Goal: Task Accomplishment & Management: Manage account settings

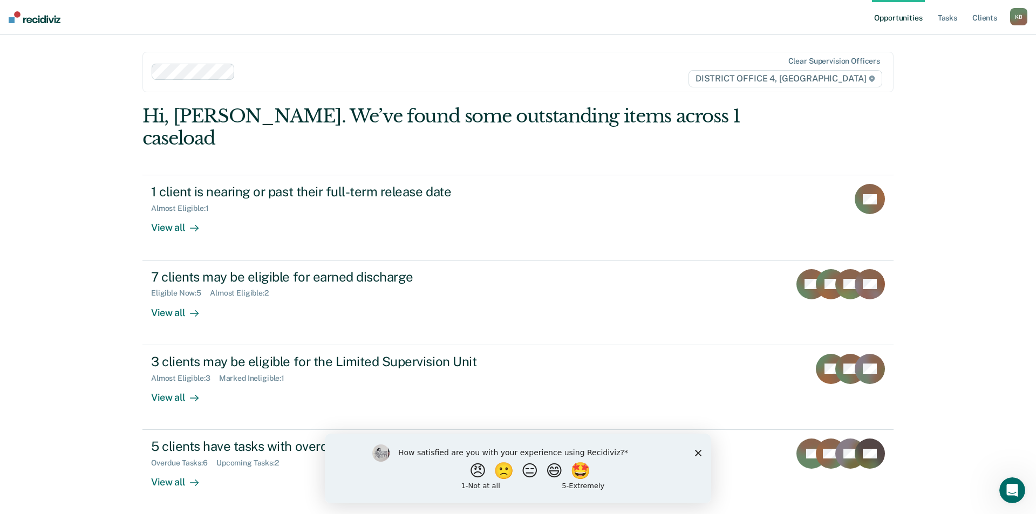
drag, startPoint x: 697, startPoint y: 452, endPoint x: 999, endPoint y: 870, distance: 514.6
click at [697, 452] on icon "Close survey" at bounding box center [698, 453] width 6 height 6
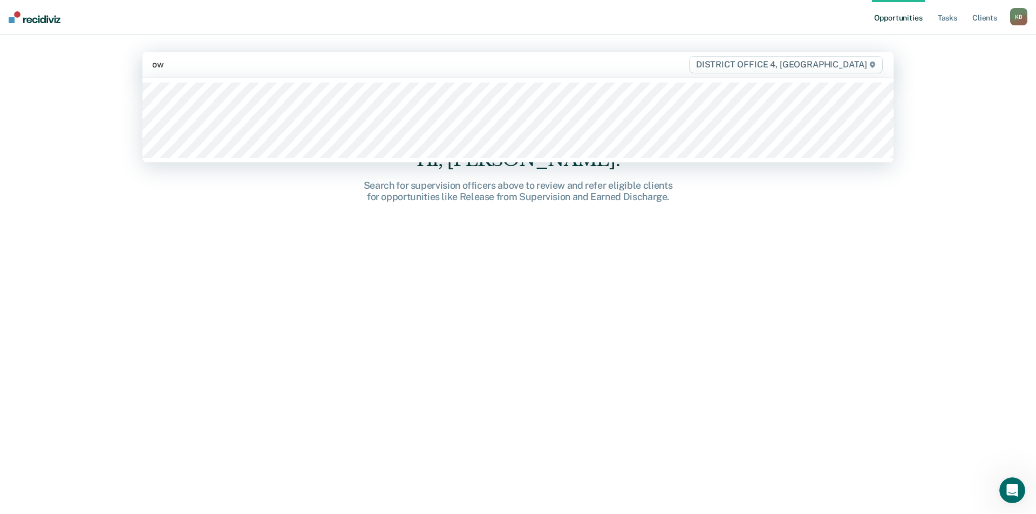
type input "o"
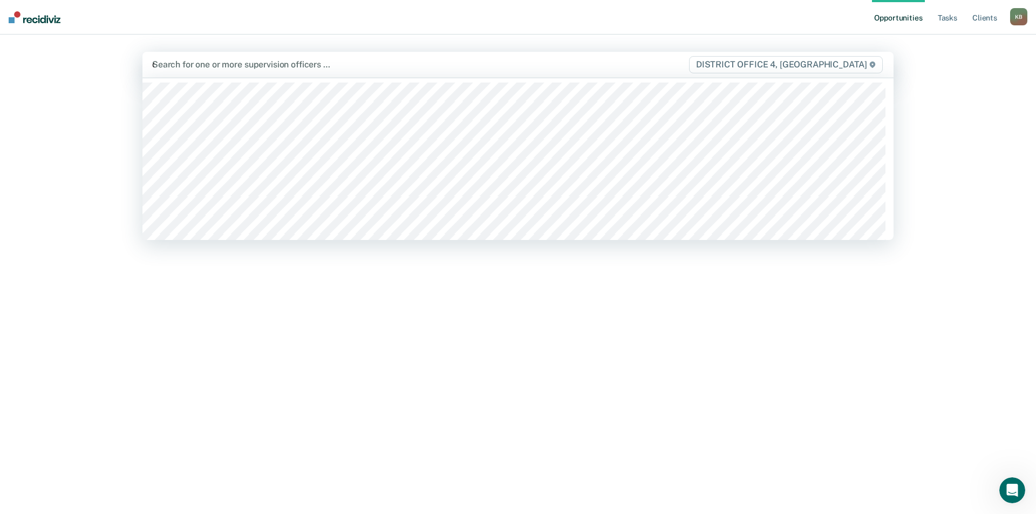
type input "dea"
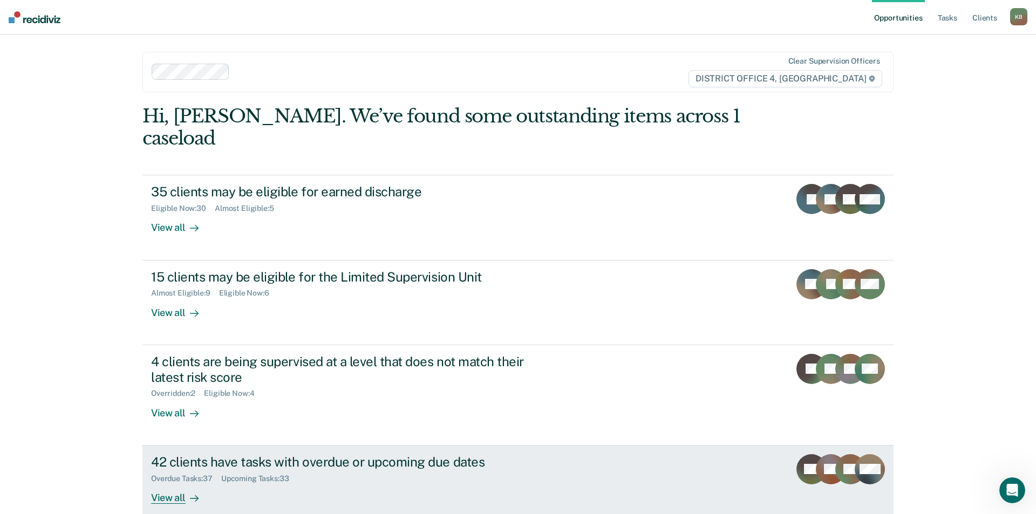
click at [400, 455] on div "42 clients have tasks with overdue or upcoming due dates" at bounding box center [340, 463] width 379 height 16
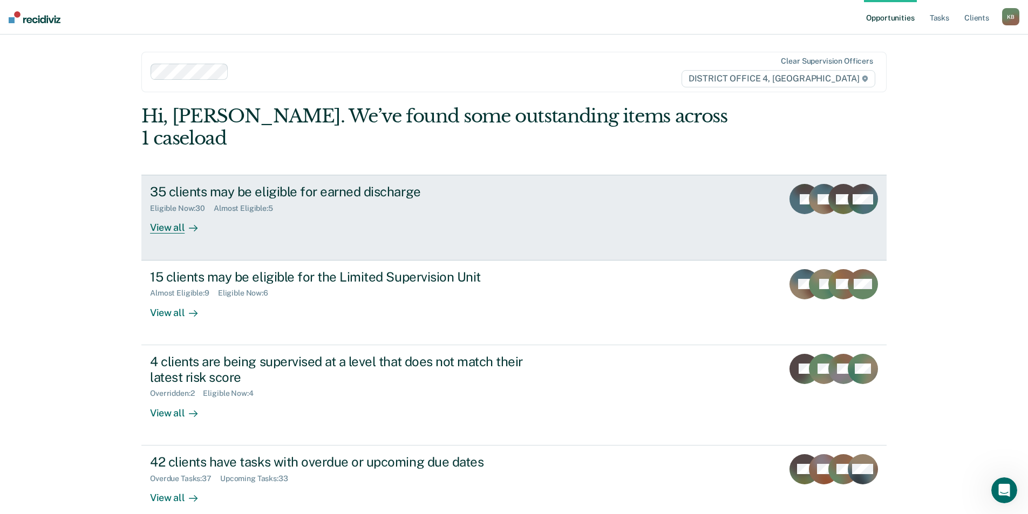
click at [330, 184] on div "35 clients may be eligible for earned discharge" at bounding box center [339, 192] width 379 height 16
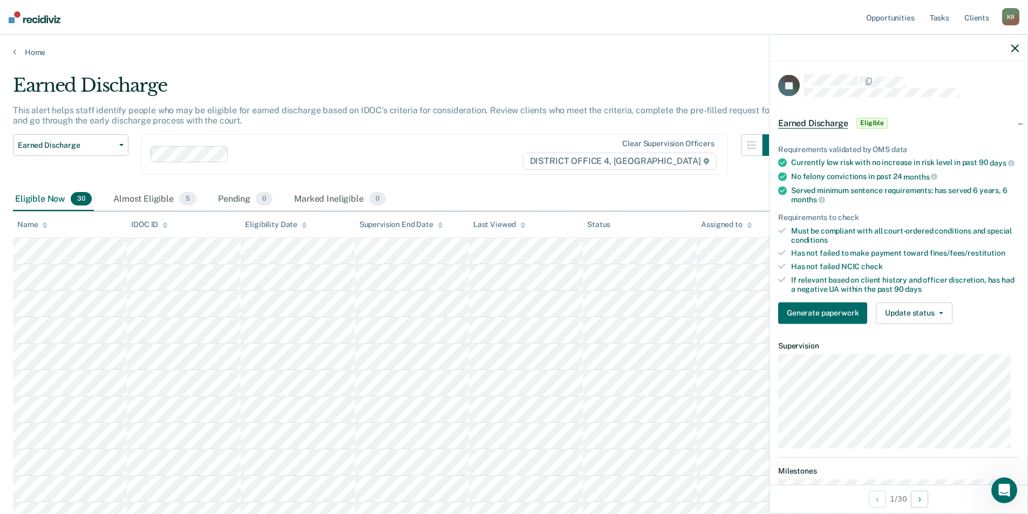
click at [32, 21] on img at bounding box center [35, 17] width 52 height 12
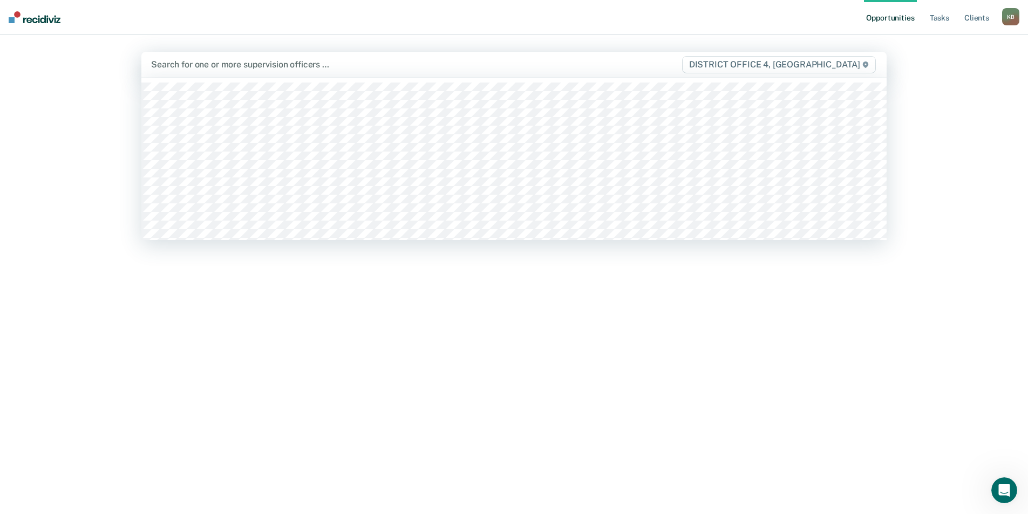
click at [206, 67] on div at bounding box center [404, 64] width 507 height 12
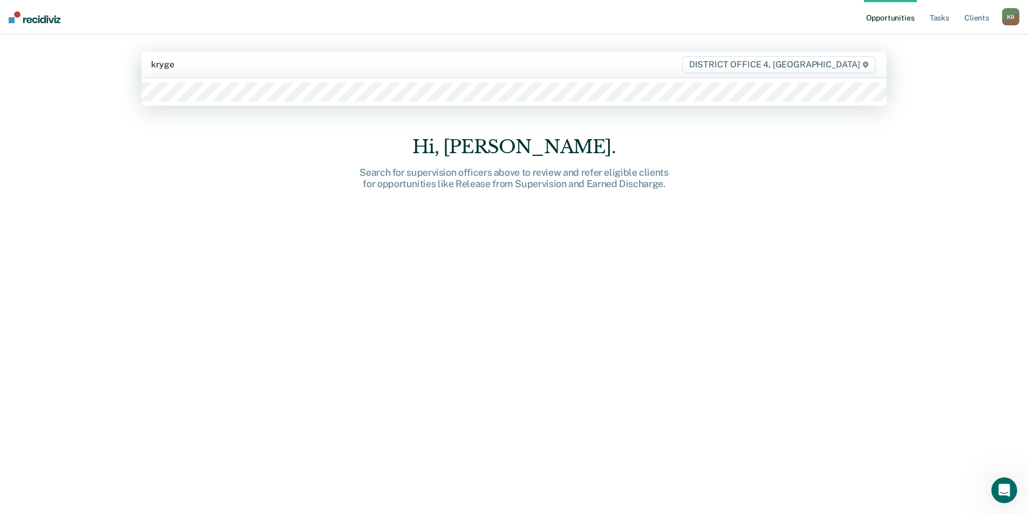
type input "[PERSON_NAME]"
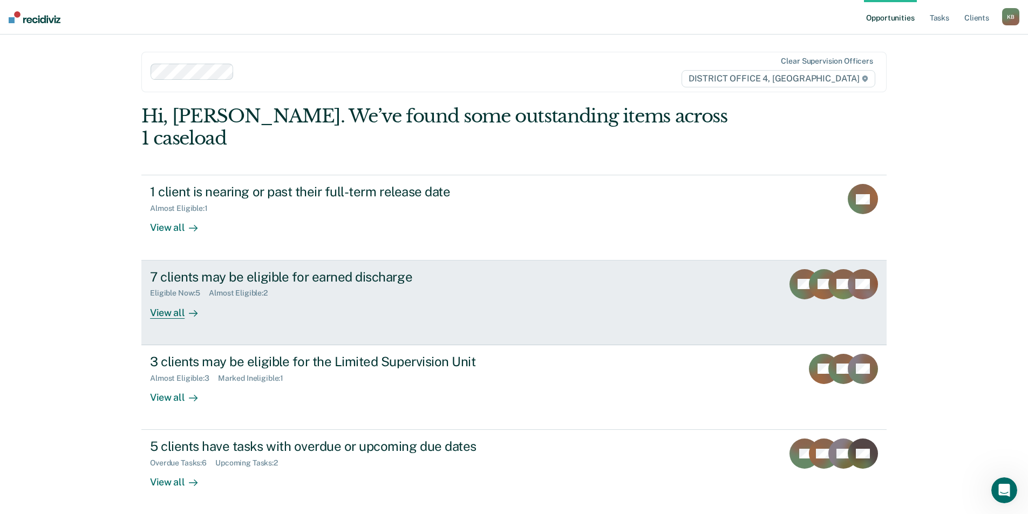
click at [221, 289] on div "Almost Eligible : 2" at bounding box center [242, 293] width 67 height 9
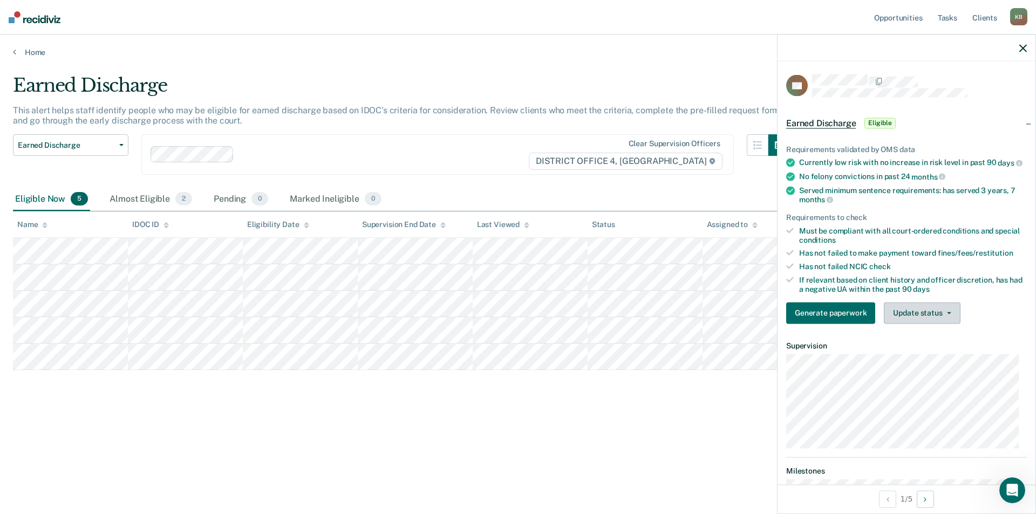
click at [932, 316] on button "Update status" at bounding box center [922, 313] width 76 height 22
click at [20, 50] on link "Home" at bounding box center [518, 53] width 1011 height 10
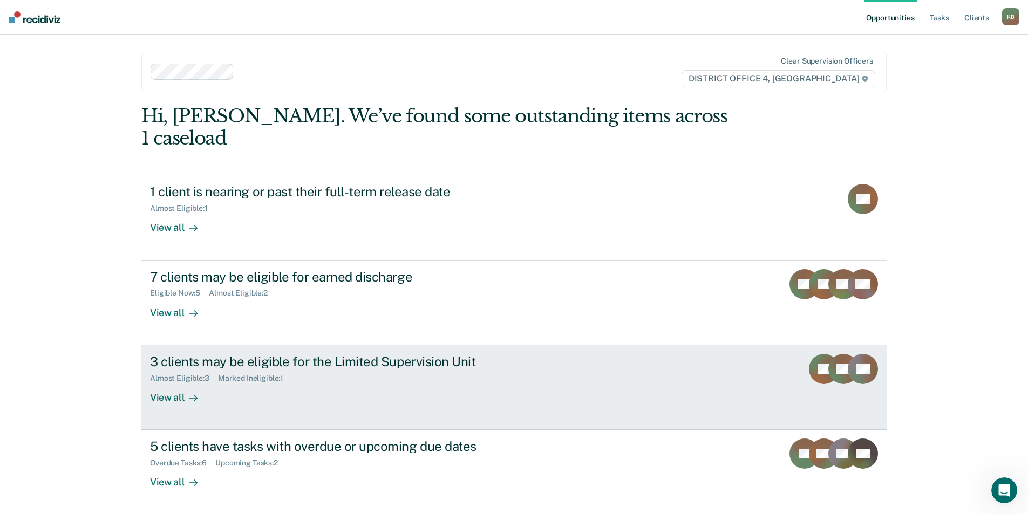
click at [320, 361] on div "3 clients may be eligible for the Limited Supervision Unit Almost Eligible : 3 …" at bounding box center [352, 379] width 405 height 50
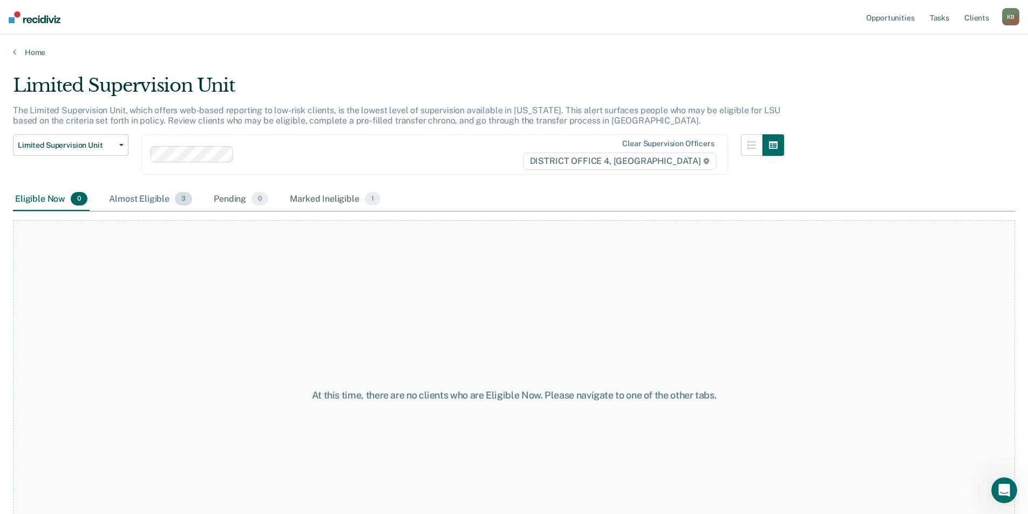
click at [134, 194] on div "Almost Eligible 3" at bounding box center [150, 200] width 87 height 24
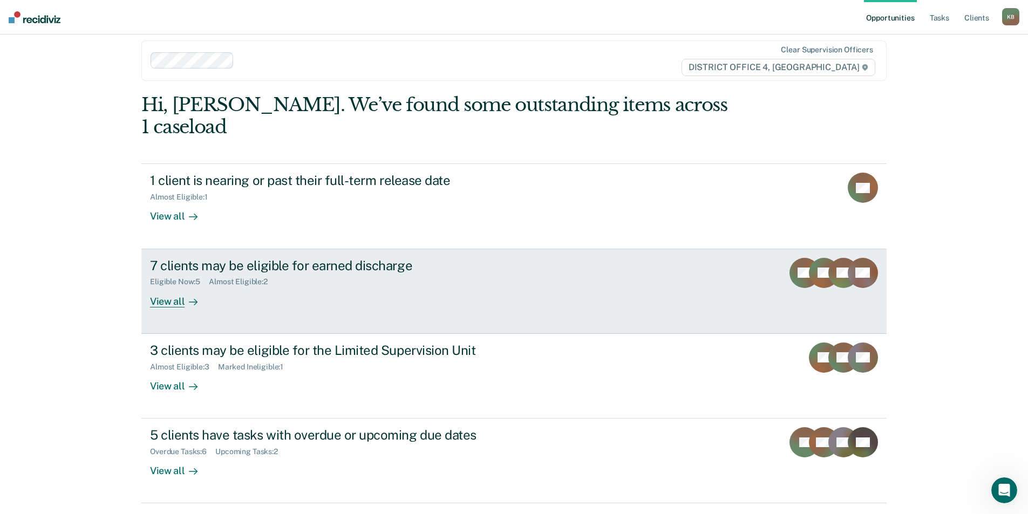
scroll to position [22, 0]
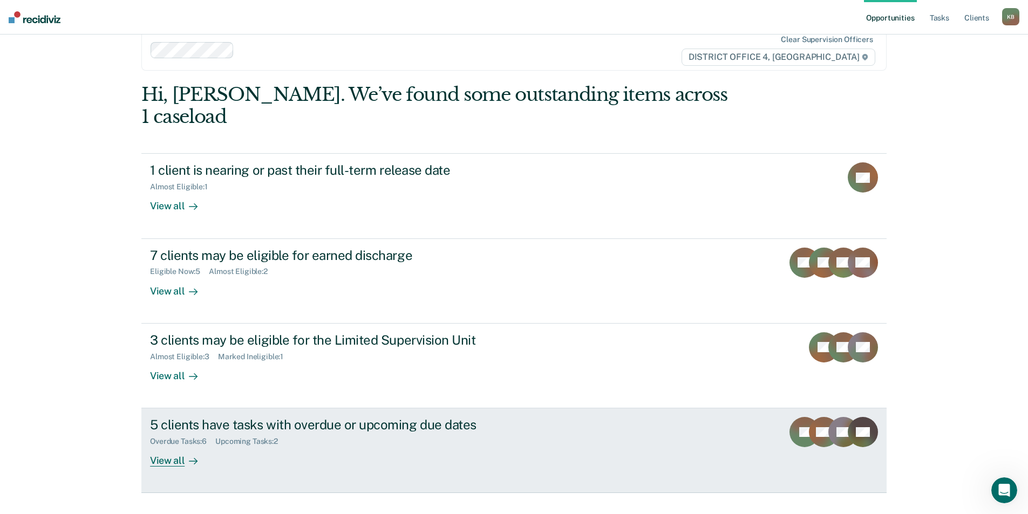
click at [354, 433] on div "Overdue Tasks : 6 Upcoming Tasks : 2" at bounding box center [339, 439] width 379 height 13
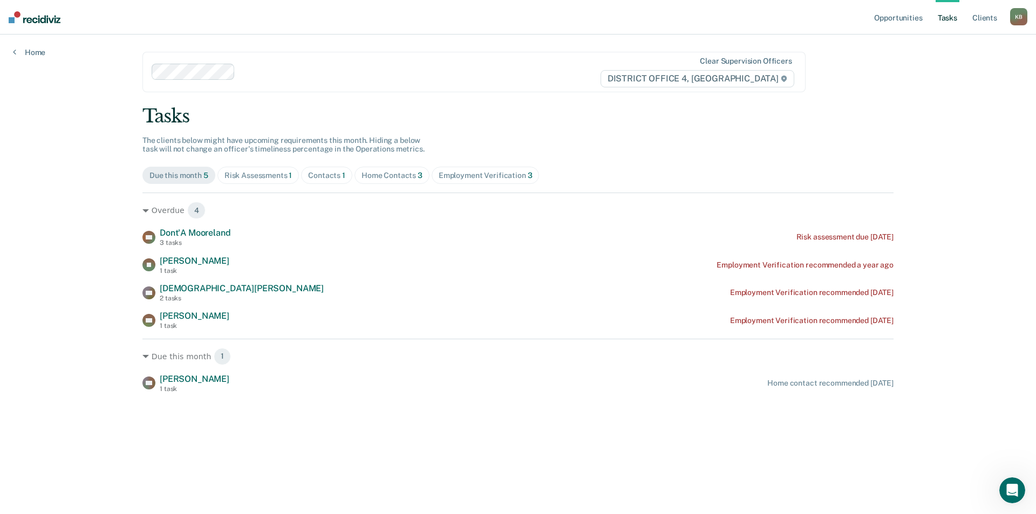
click at [370, 179] on div "Home Contacts 3" at bounding box center [392, 175] width 61 height 9
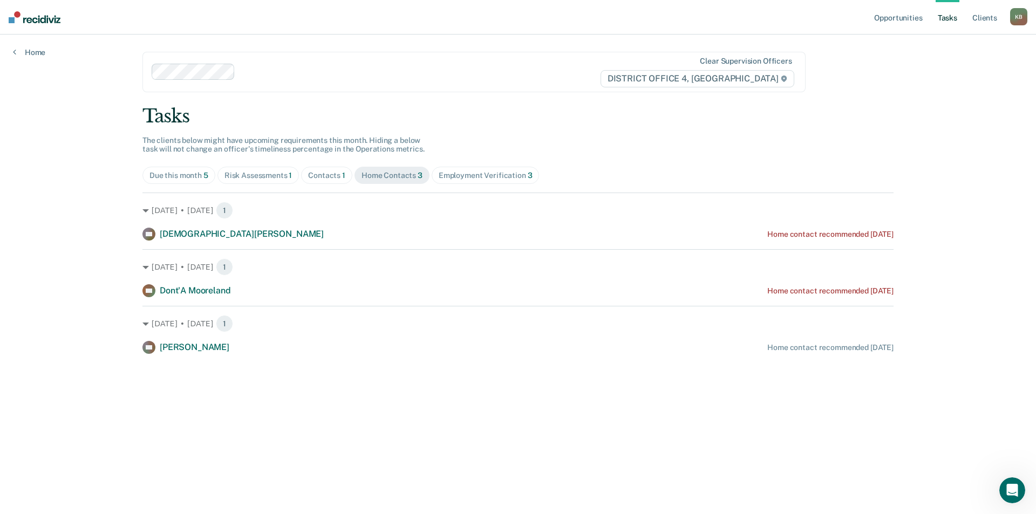
click at [491, 177] on div "Employment Verification 3" at bounding box center [486, 175] width 94 height 9
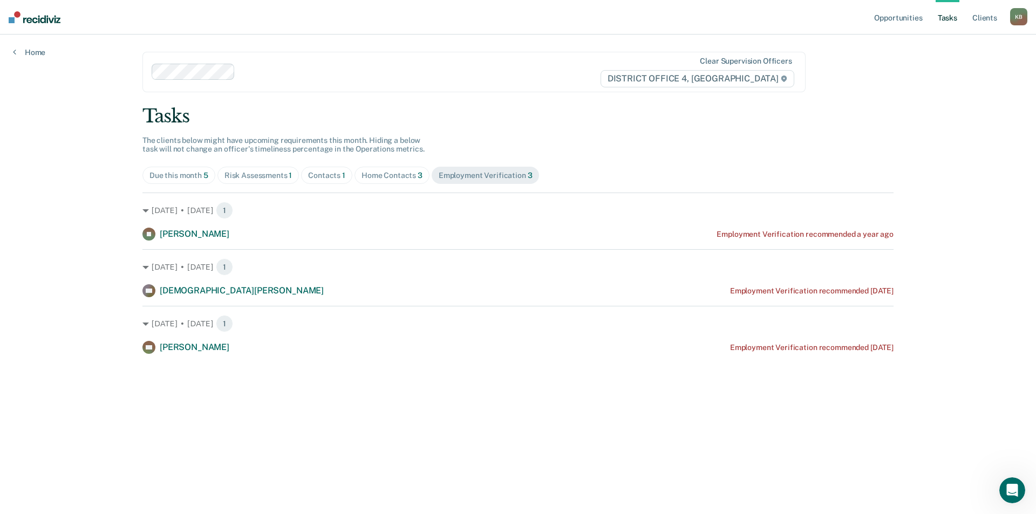
click at [37, 17] on img at bounding box center [35, 17] width 52 height 12
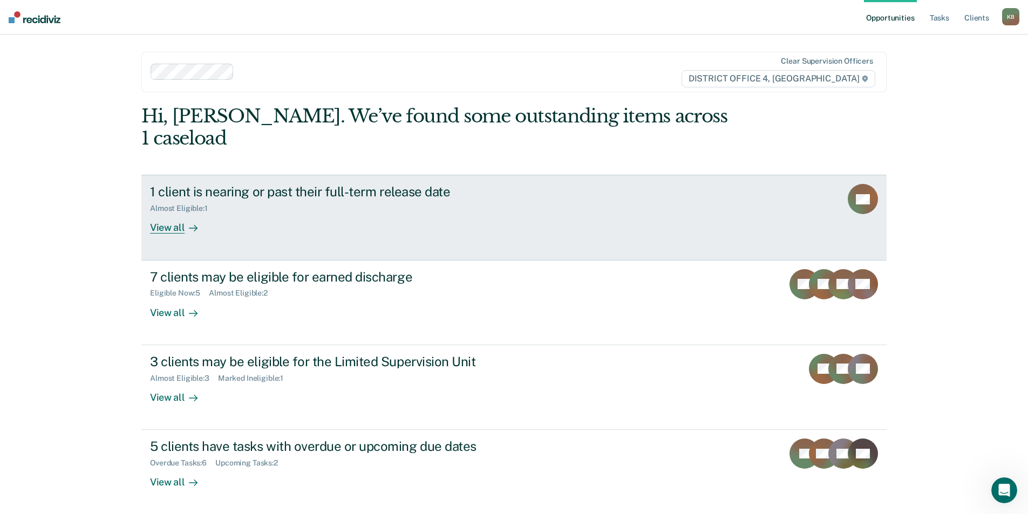
click at [271, 184] on div "1 client is nearing or past their full-term release date" at bounding box center [339, 192] width 379 height 16
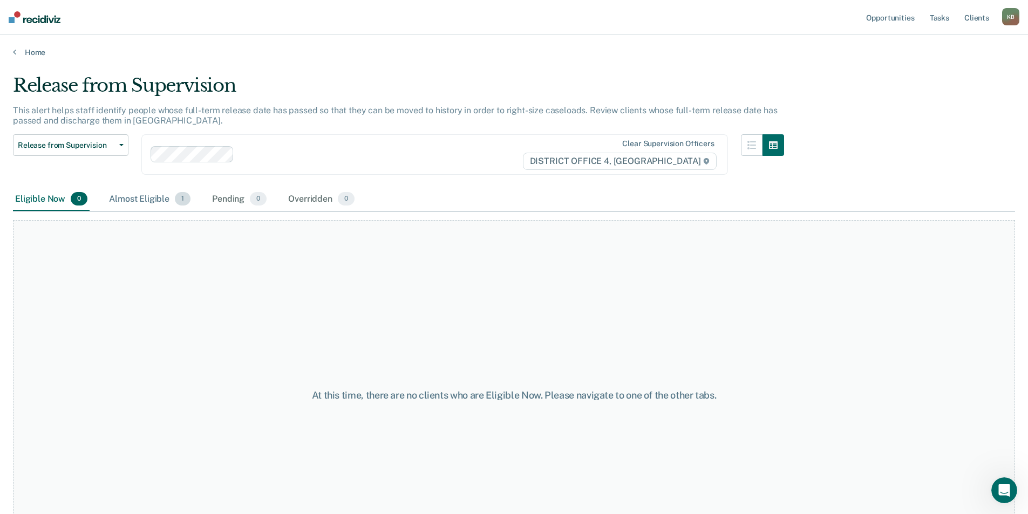
click at [144, 195] on div "Almost Eligible 1" at bounding box center [150, 200] width 86 height 24
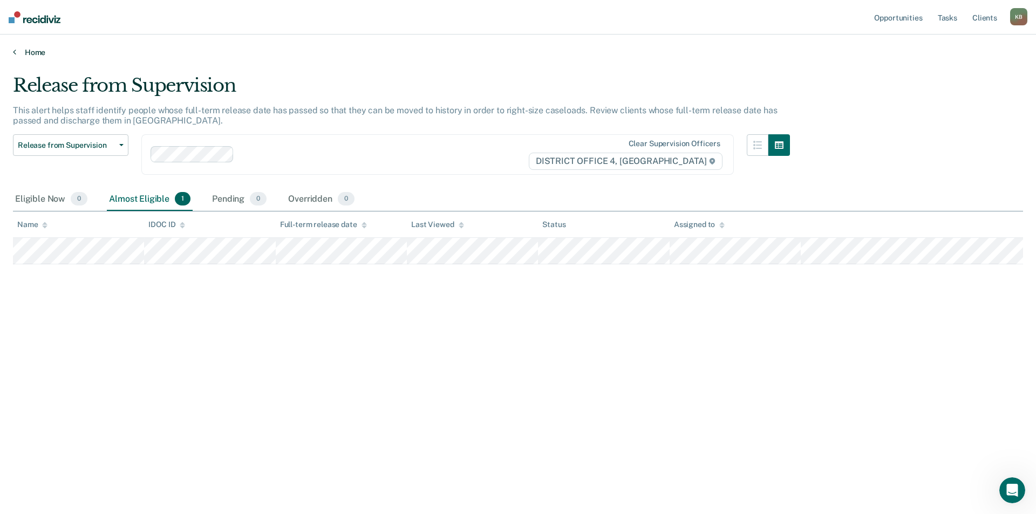
click at [34, 57] on link "Home" at bounding box center [518, 53] width 1011 height 10
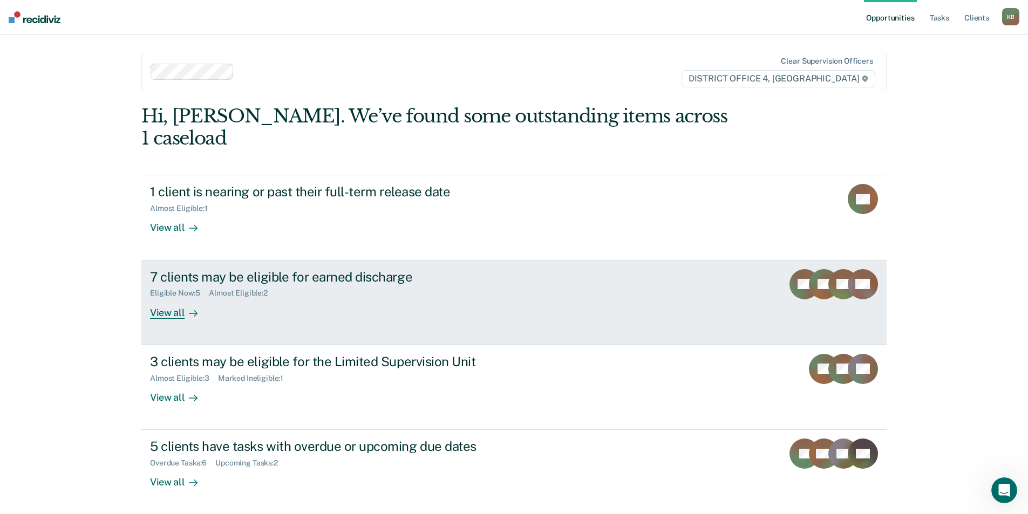
click at [352, 284] on div "Eligible Now : 5 Almost Eligible : 2" at bounding box center [339, 290] width 379 height 13
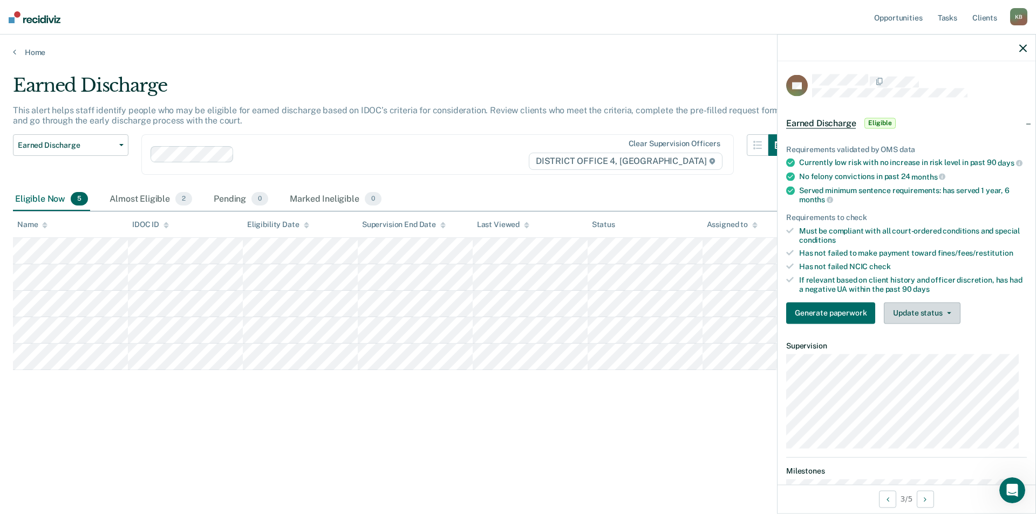
click at [932, 318] on button "Update status" at bounding box center [922, 313] width 76 height 22
click at [918, 364] on button "Mark Ineligible" at bounding box center [936, 356] width 104 height 17
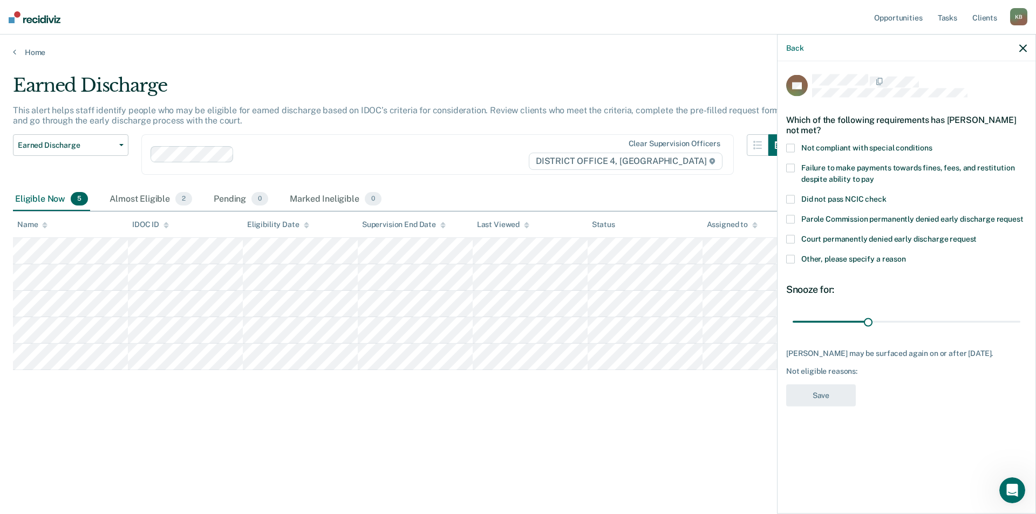
click at [797, 255] on label "Other, please specify a reason" at bounding box center [906, 260] width 241 height 11
click at [906, 255] on input "Other, please specify a reason" at bounding box center [906, 255] width 0 height 0
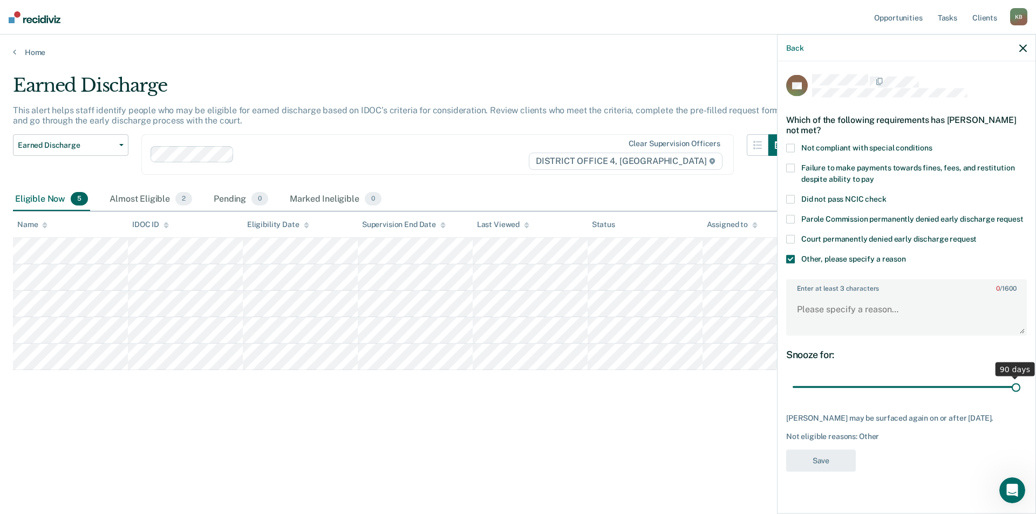
drag, startPoint x: 872, startPoint y: 386, endPoint x: 1166, endPoint y: 438, distance: 298.7
type input "90"
click at [1021, 397] on input "range" at bounding box center [907, 387] width 228 height 19
click at [860, 309] on textarea "Enter at least 3 characters 0 / 1600" at bounding box center [907, 315] width 239 height 40
click at [821, 311] on textarea "Behi9nd on CoS" at bounding box center [907, 315] width 239 height 40
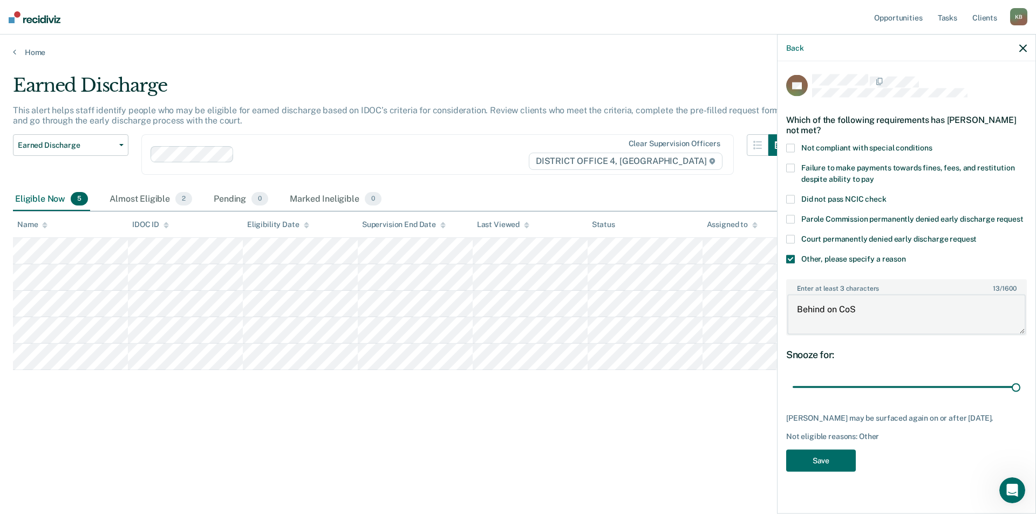
type textarea "Behind on CoS"
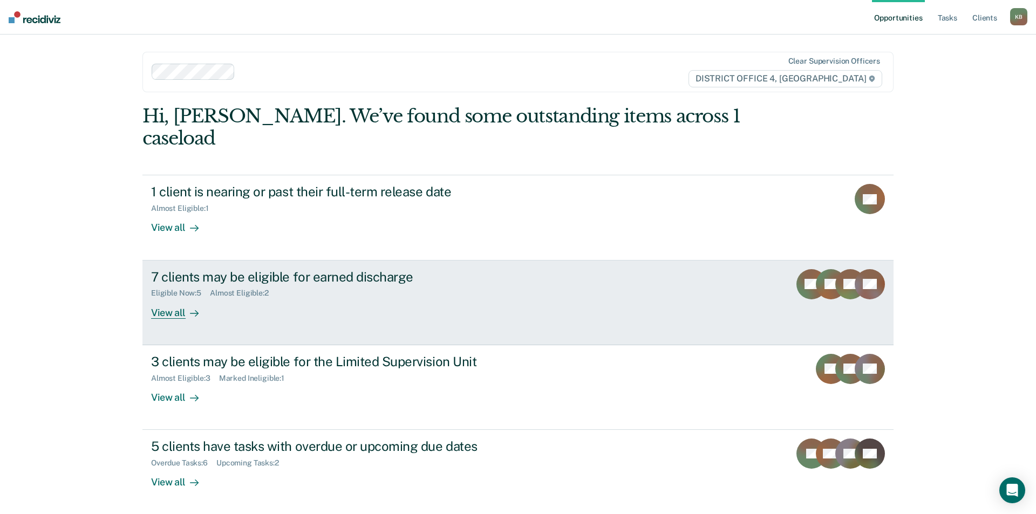
click at [270, 284] on div "Eligible Now : 5 Almost Eligible : 2" at bounding box center [340, 290] width 379 height 13
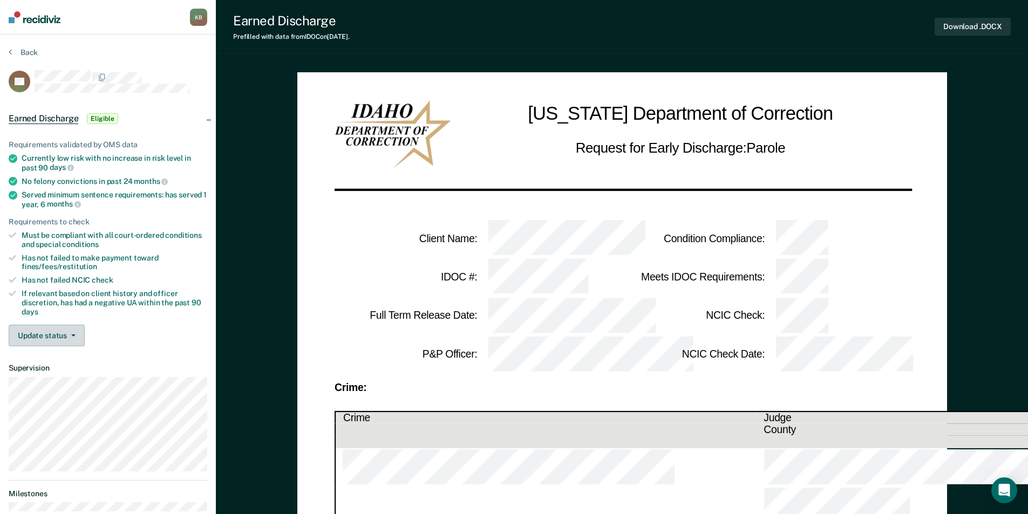
click at [62, 330] on button "Update status" at bounding box center [47, 336] width 76 height 22
click at [72, 375] on button "Mark Ineligible" at bounding box center [61, 378] width 104 height 17
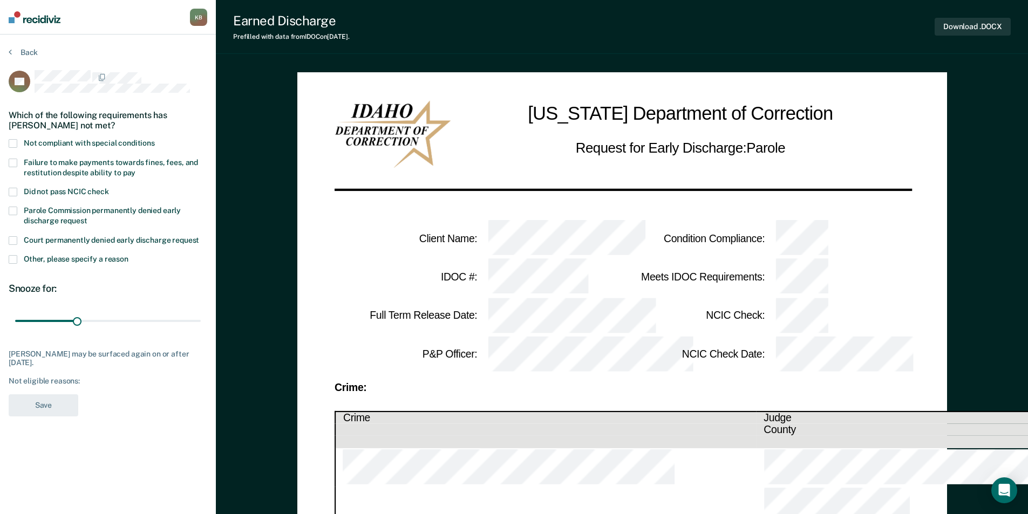
click at [16, 166] on span at bounding box center [13, 163] width 9 height 9
click at [135, 169] on input "Failure to make payments towards fines, fees, and restitution despite ability t…" at bounding box center [135, 169] width 0 height 0
drag, startPoint x: 78, startPoint y: 316, endPoint x: 229, endPoint y: 317, distance: 151.7
type input "90"
click at [201, 317] on input "range" at bounding box center [108, 321] width 186 height 19
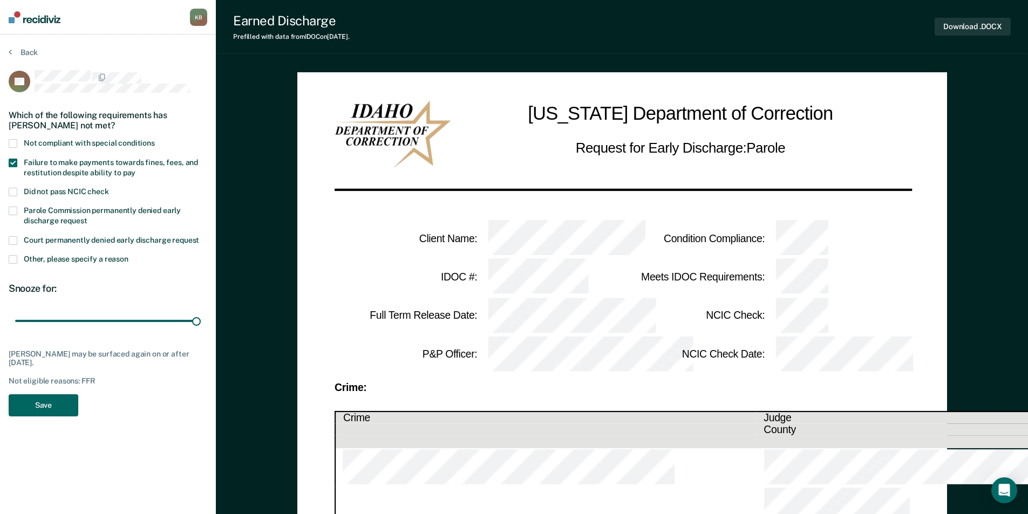
click at [39, 403] on button "Save" at bounding box center [44, 406] width 70 height 22
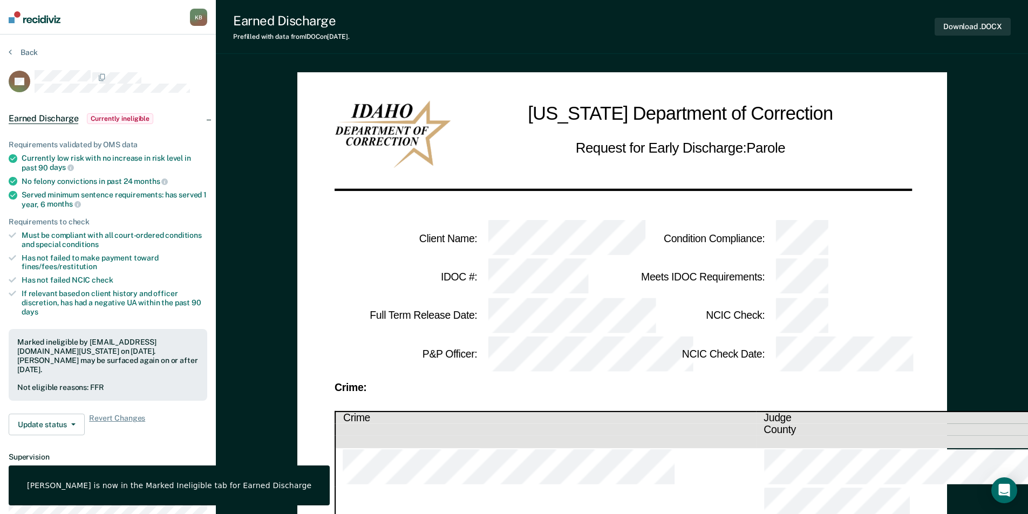
click at [21, 15] on img at bounding box center [35, 17] width 52 height 12
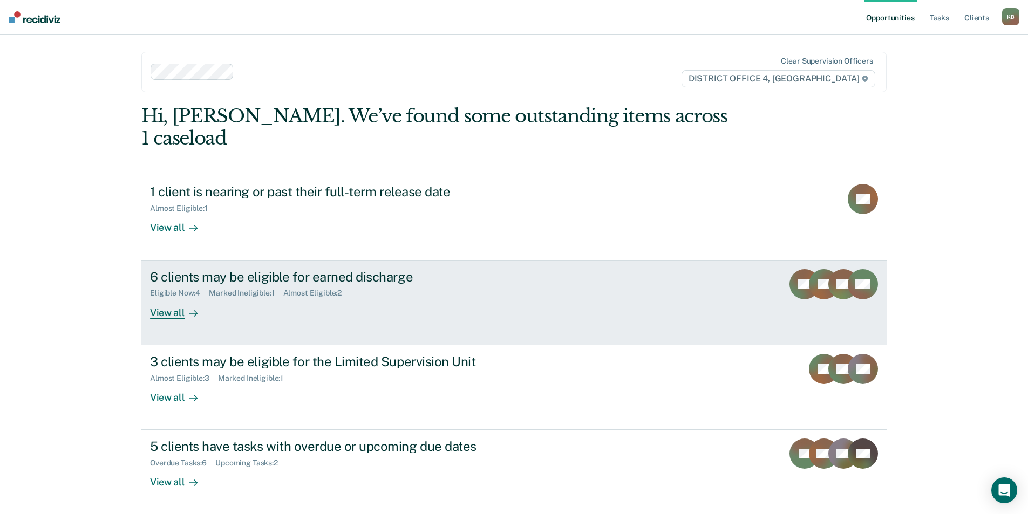
click at [334, 284] on div "Eligible Now : 4 Marked Ineligible : 1 Almost Eligible : 2" at bounding box center [339, 290] width 379 height 13
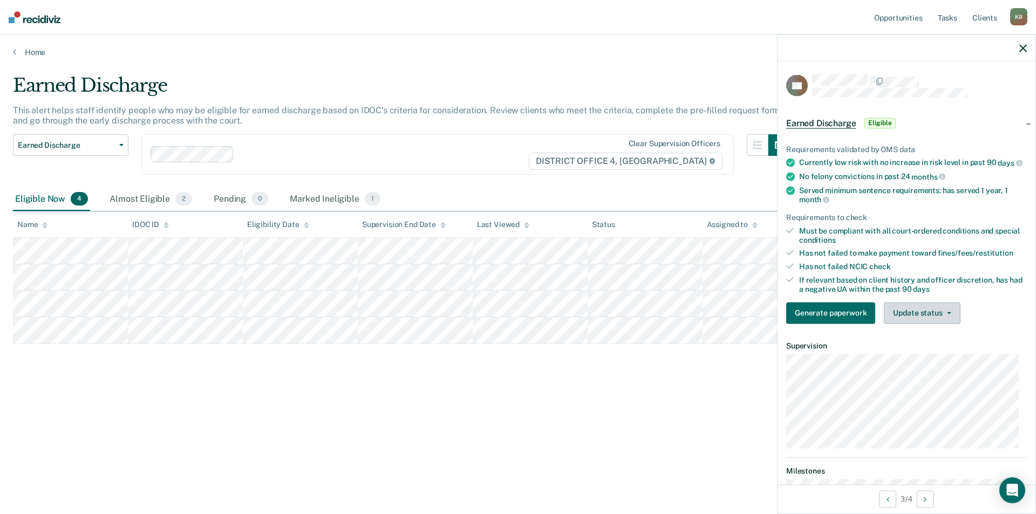
click at [932, 319] on button "Update status" at bounding box center [922, 313] width 76 height 22
click at [930, 365] on button "Mark Ineligible" at bounding box center [936, 356] width 104 height 17
